Goal: Book appointment/travel/reservation

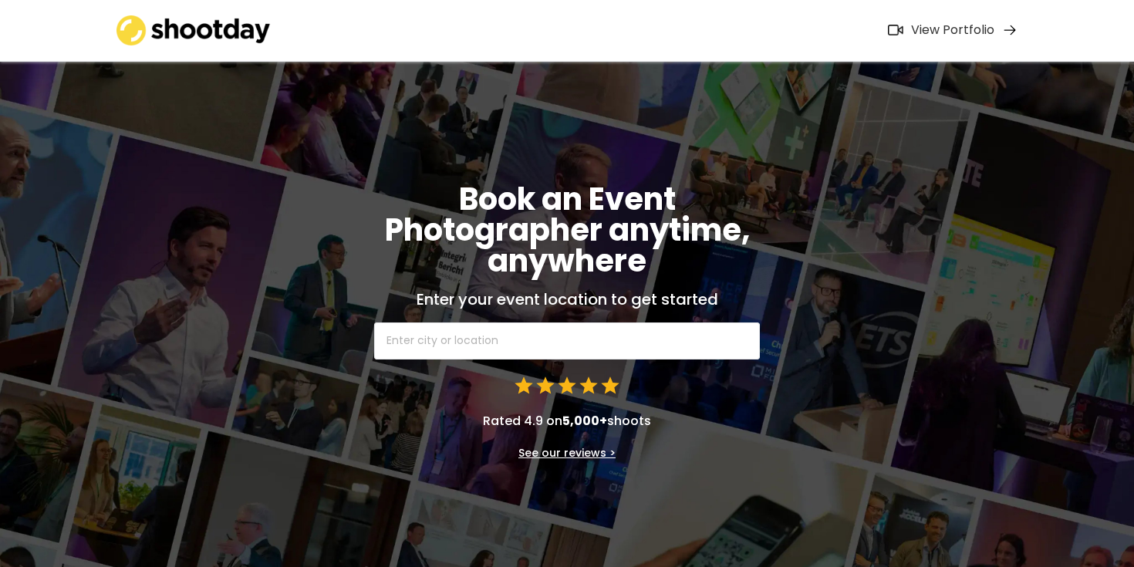
click at [477, 351] on input "text" at bounding box center [567, 341] width 386 height 37
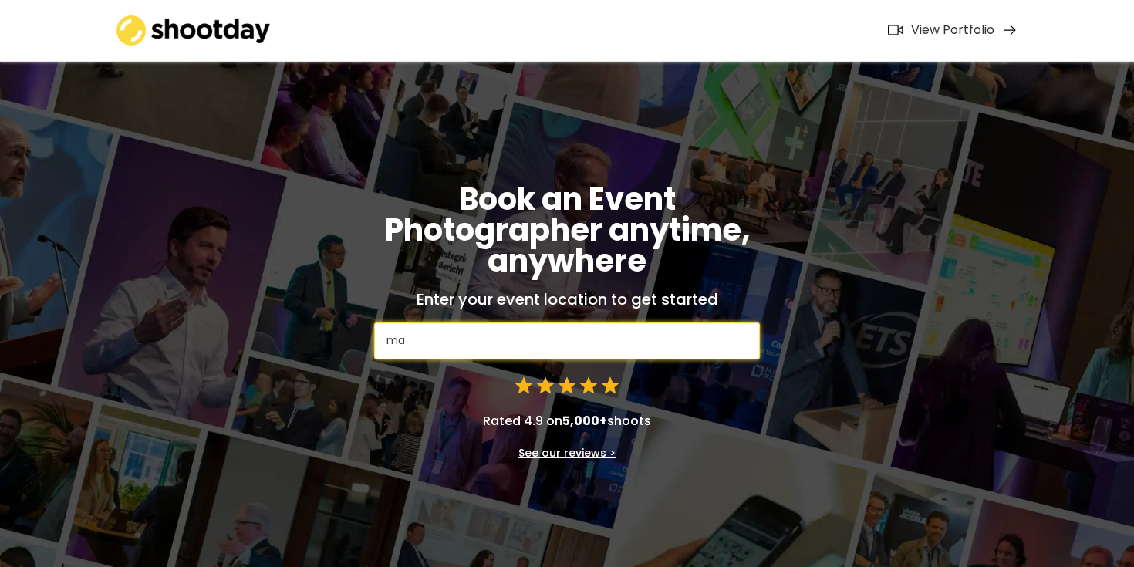
type input "man"
type input "[GEOGRAPHIC_DATA], [US_STATE], [GEOGRAPHIC_DATA], [GEOGRAPHIC_DATA]"
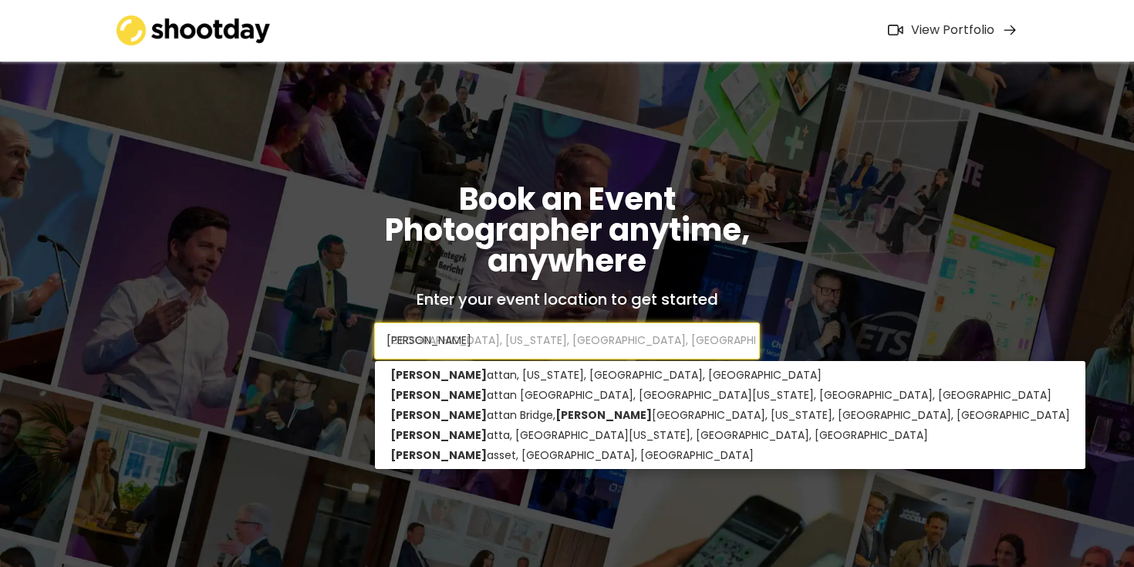
type input "manha"
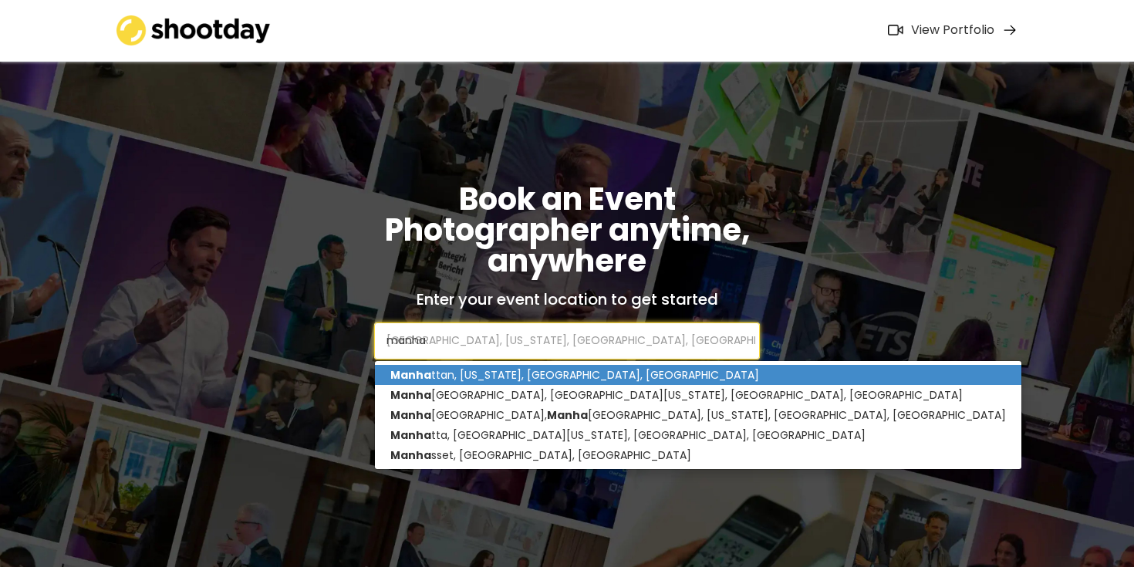
click at [495, 377] on p "Manha ttan, [US_STATE], [GEOGRAPHIC_DATA], [GEOGRAPHIC_DATA]" at bounding box center [698, 375] width 647 height 20
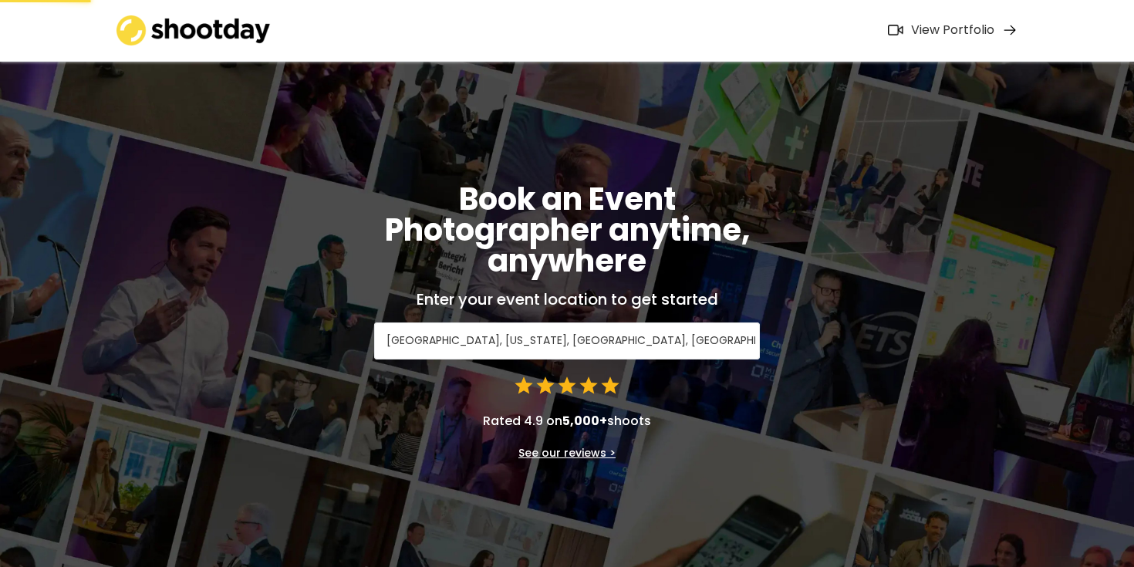
type input "[GEOGRAPHIC_DATA], [US_STATE], [GEOGRAPHIC_DATA], [GEOGRAPHIC_DATA]"
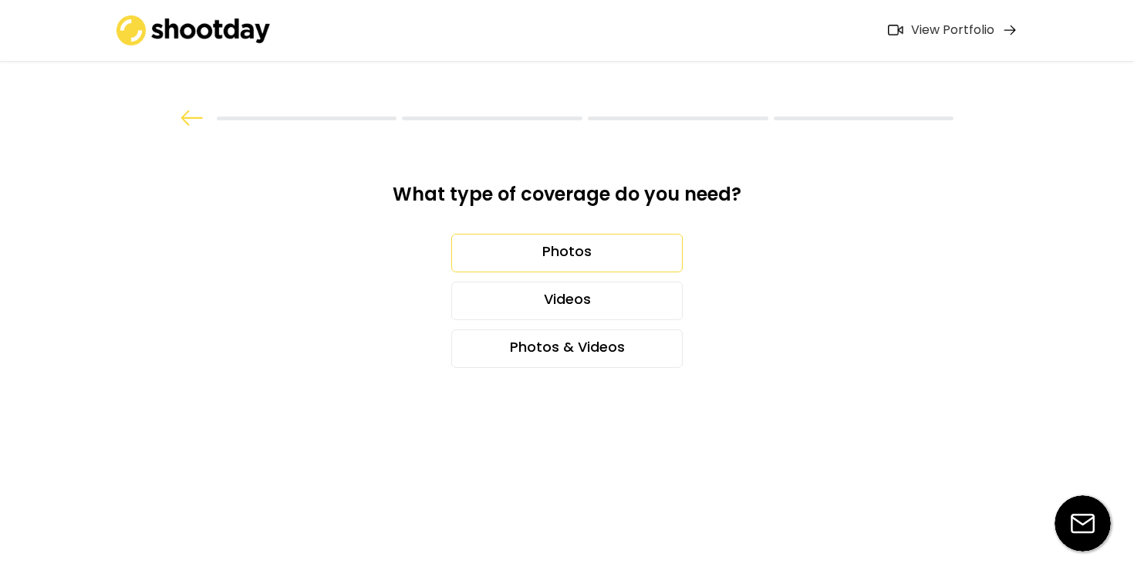
click at [571, 255] on div "Photos" at bounding box center [566, 253] width 231 height 39
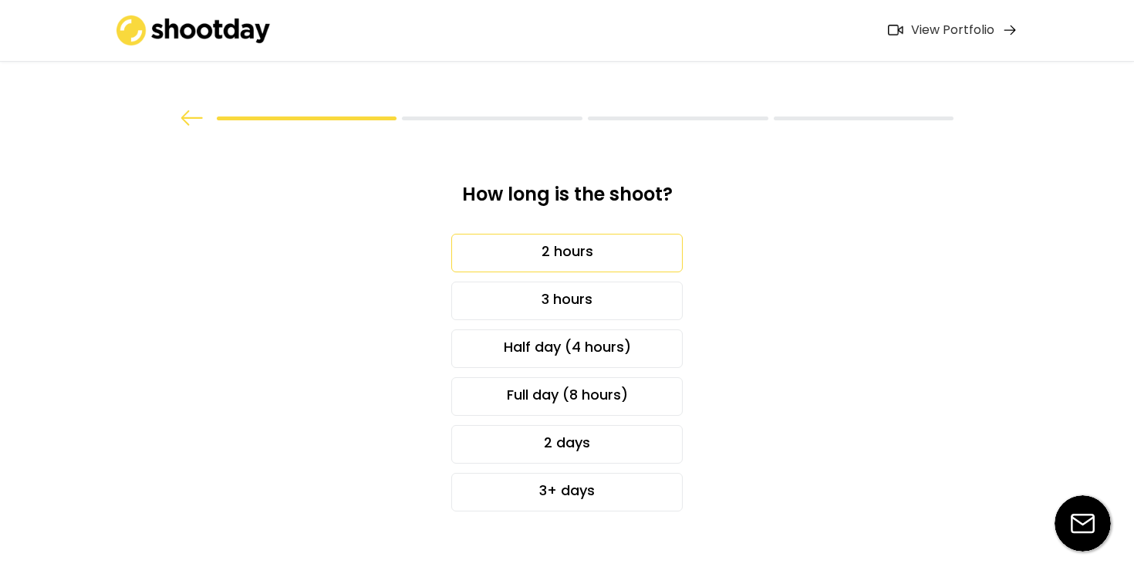
click at [577, 244] on div "2 hours" at bounding box center [566, 253] width 231 height 39
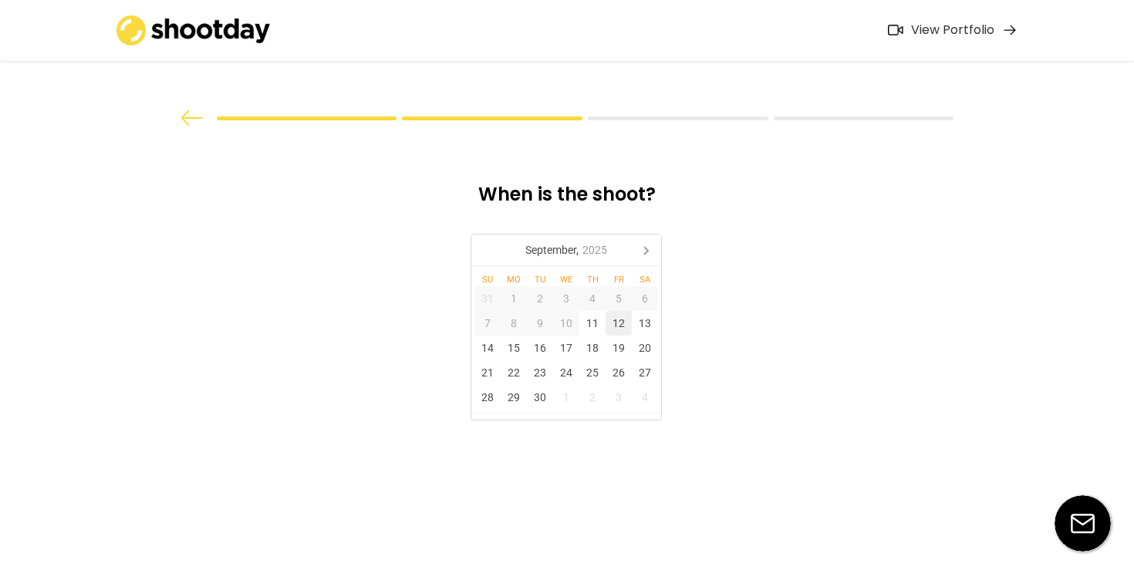
click at [616, 322] on div "12" at bounding box center [619, 323] width 26 height 25
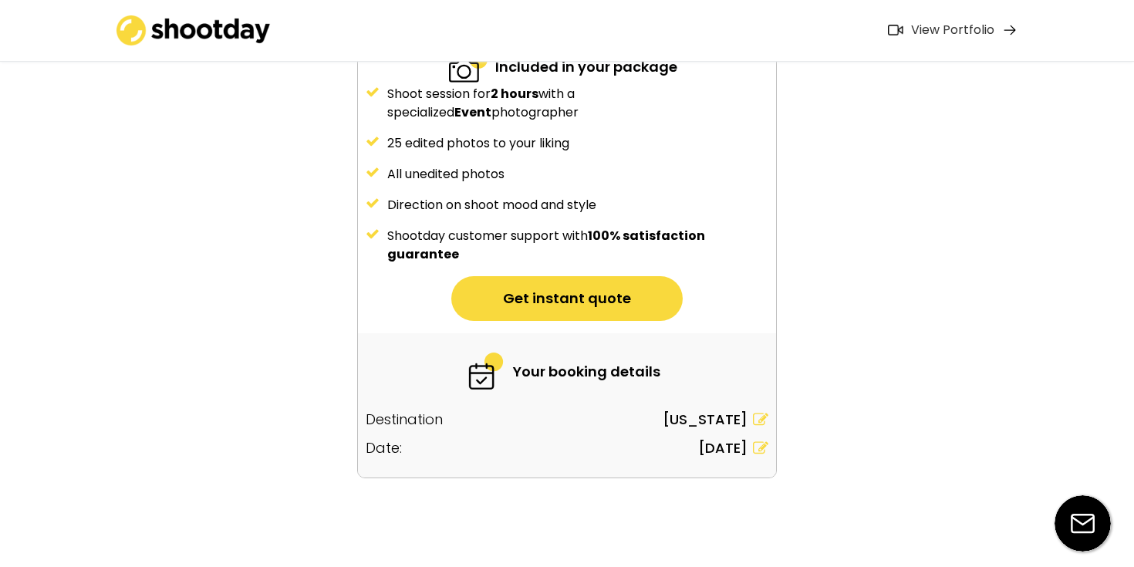
scroll to position [191, 0]
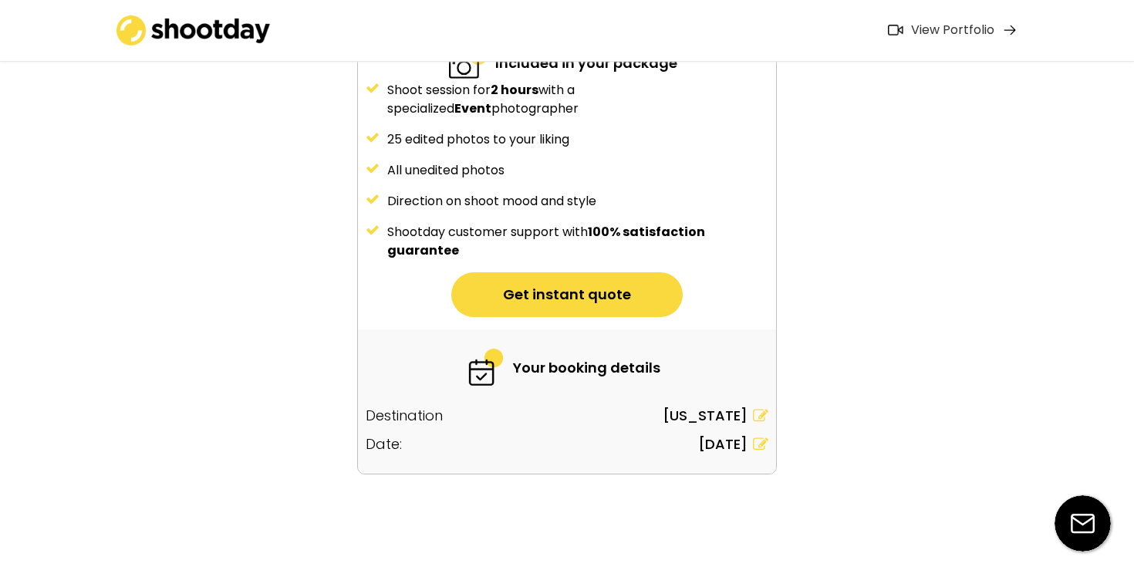
click at [607, 299] on button "Get instant quote" at bounding box center [566, 294] width 231 height 45
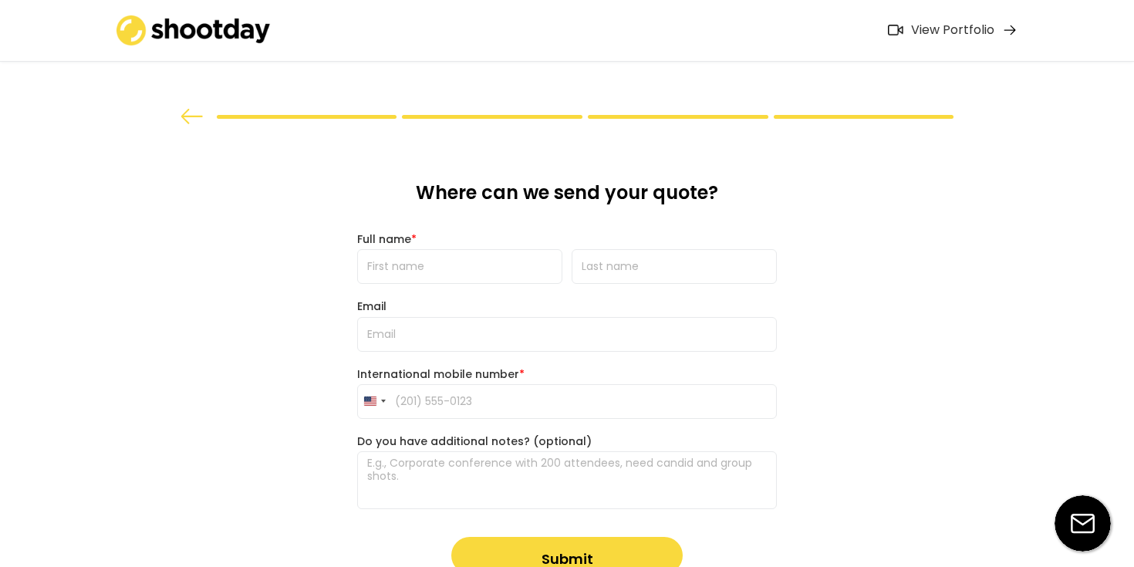
scroll to position [0, 0]
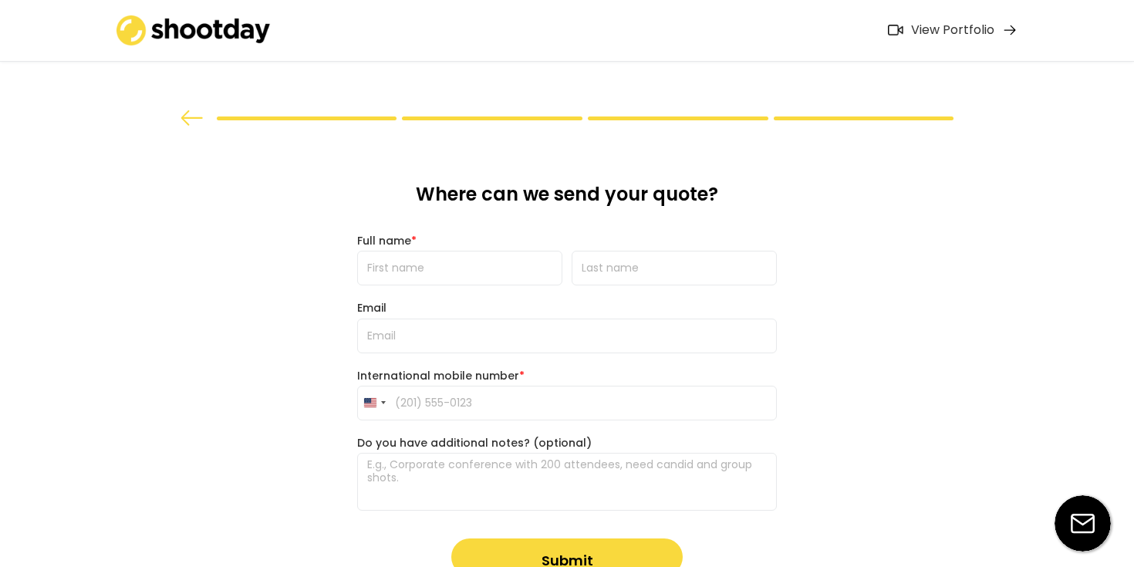
click at [488, 286] on div "Where can we send your quote? Full name * Email International mobile number * […" at bounding box center [567, 379] width 444 height 502
click at [497, 278] on input "input" at bounding box center [459, 268] width 205 height 35
type input "K"
click at [634, 268] on input "input" at bounding box center [674, 268] width 205 height 35
type input "A"
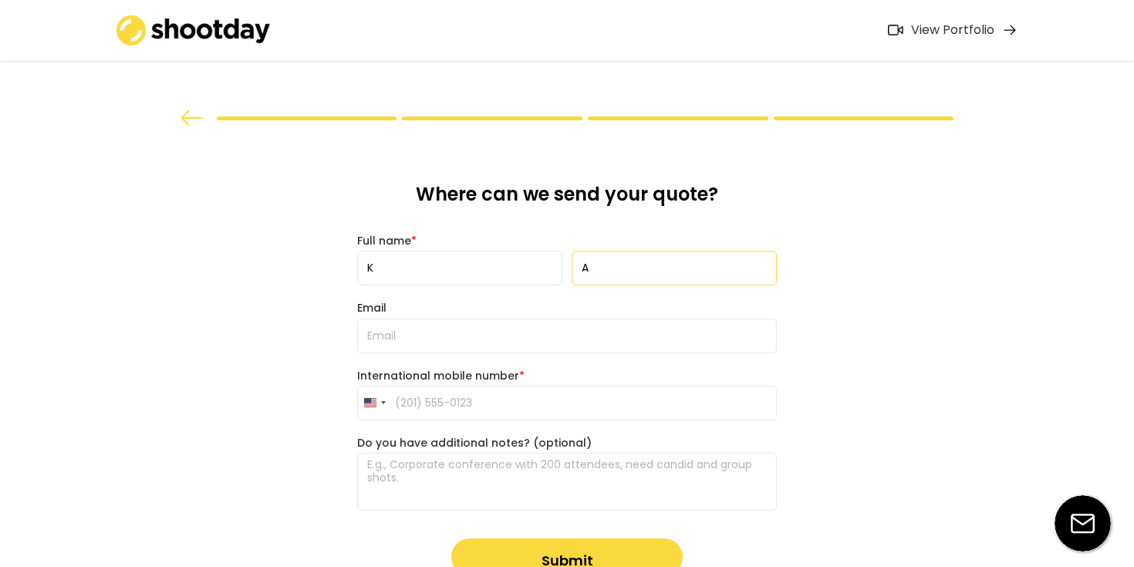
click at [475, 339] on input "email" at bounding box center [567, 336] width 420 height 35
click at [319, 412] on div "What type of coverage do you need? Photos Videos Photos & Videos How long is th…" at bounding box center [567, 334] width 1134 height 668
click at [490, 395] on input "tel" at bounding box center [567, 403] width 420 height 35
type input "[PHONE_NUMBER]"
click at [560, 471] on textarea at bounding box center [567, 482] width 420 height 58
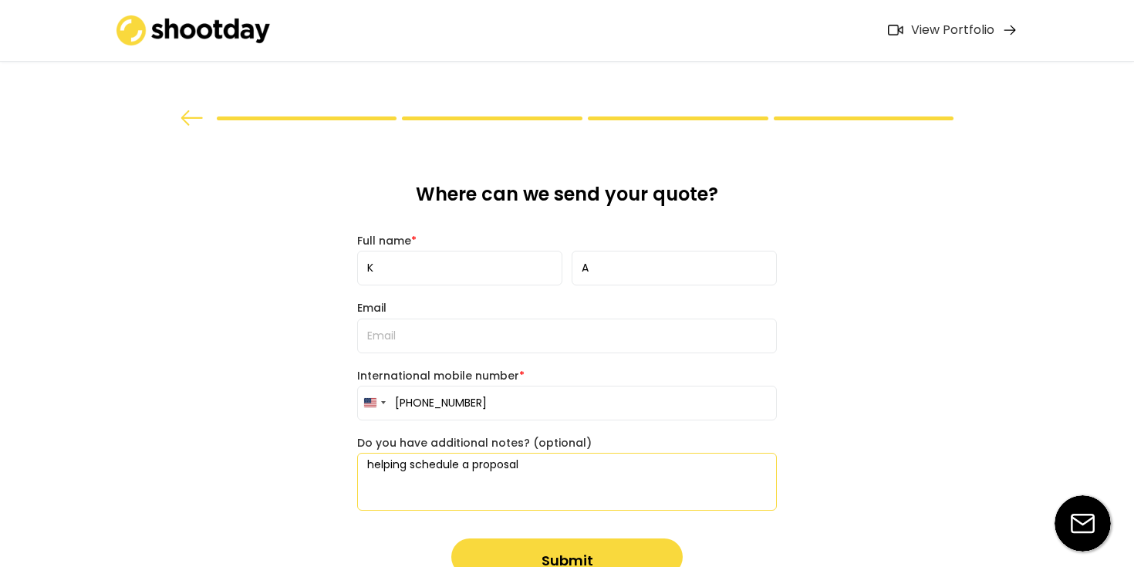
type textarea "helping schedule a proposal"
click at [631, 559] on button "Submit" at bounding box center [566, 557] width 231 height 37
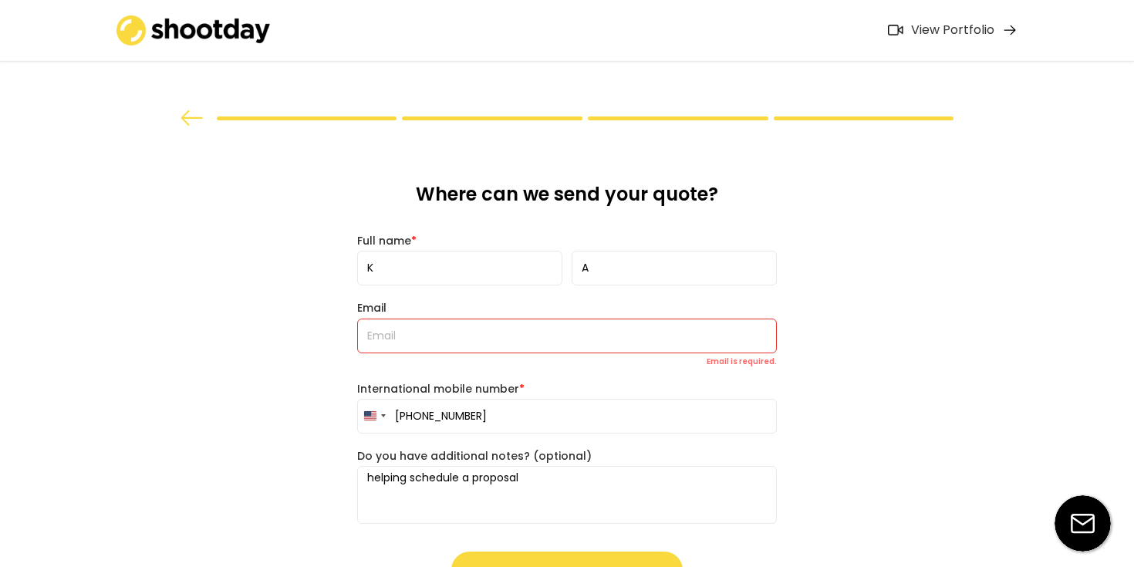
click at [455, 338] on input "email" at bounding box center [567, 336] width 420 height 35
type input "[EMAIL_ADDRESS][DOMAIN_NAME]"
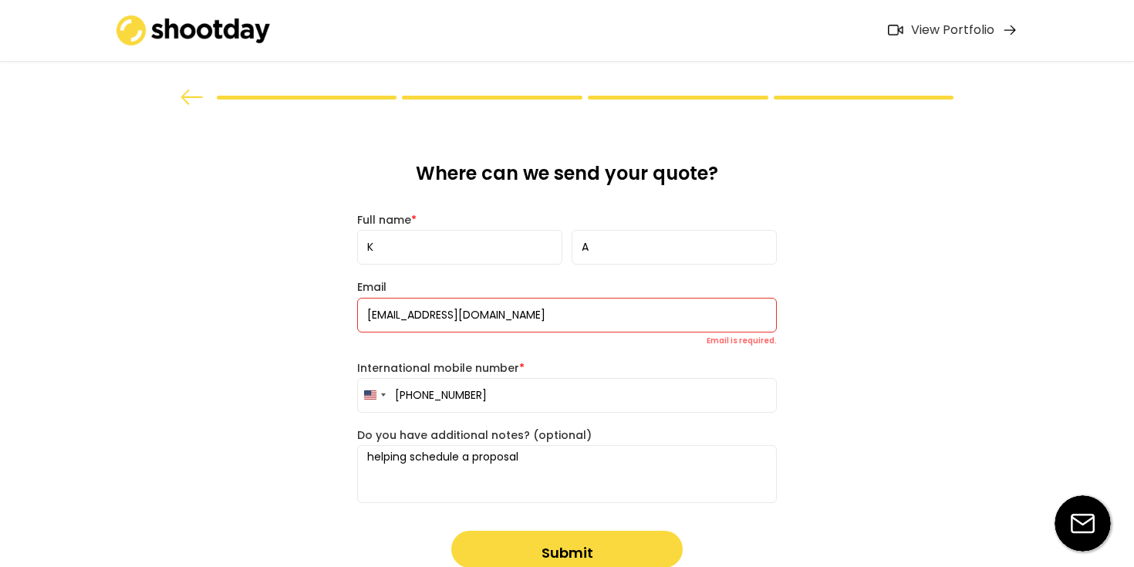
scroll to position [35, 0]
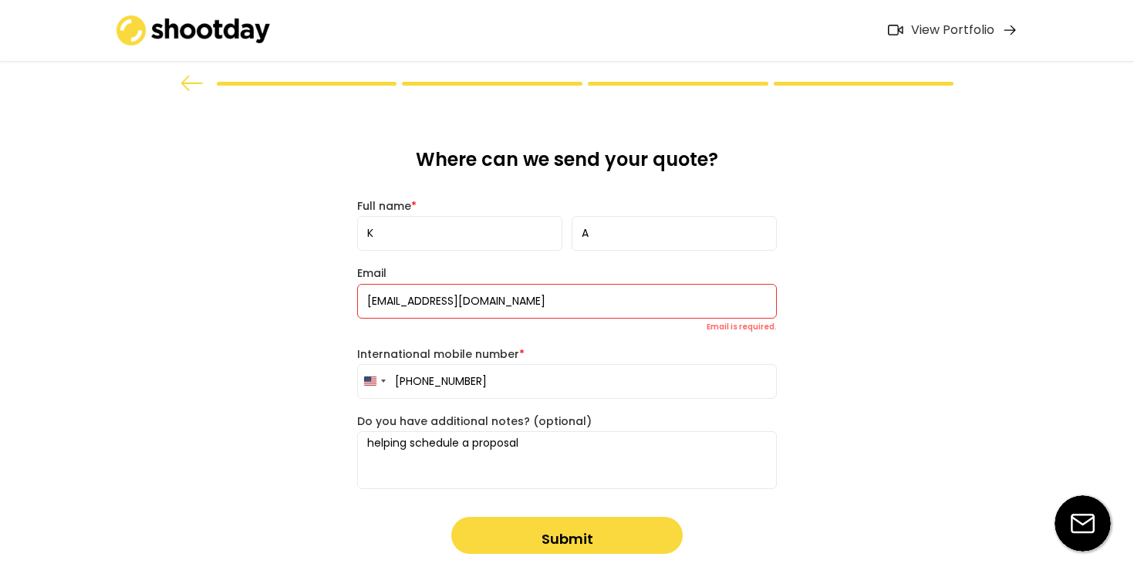
click at [562, 532] on button "Submit" at bounding box center [566, 535] width 231 height 37
